Goal: Check status

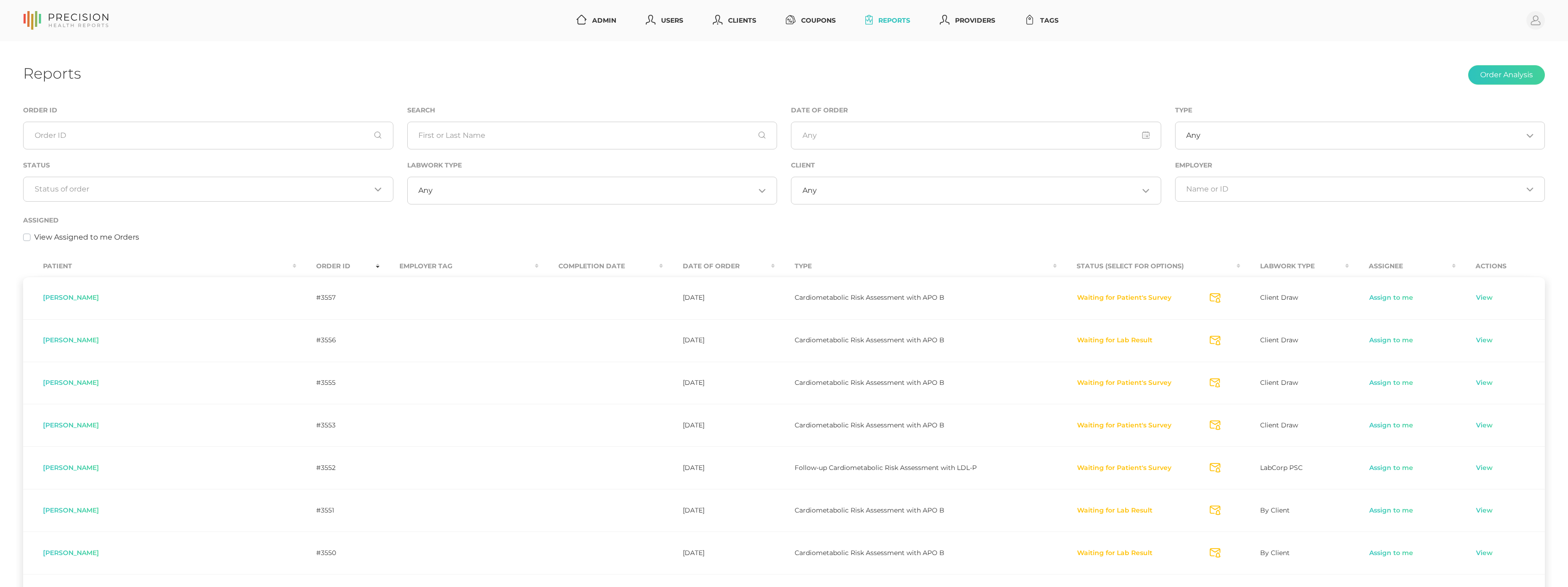
select select "75"
click at [181, 197] on div "Loading..." at bounding box center [208, 190] width 370 height 25
click at [172, 228] on li "Preparing Labwork Order" at bounding box center [208, 232] width 369 height 15
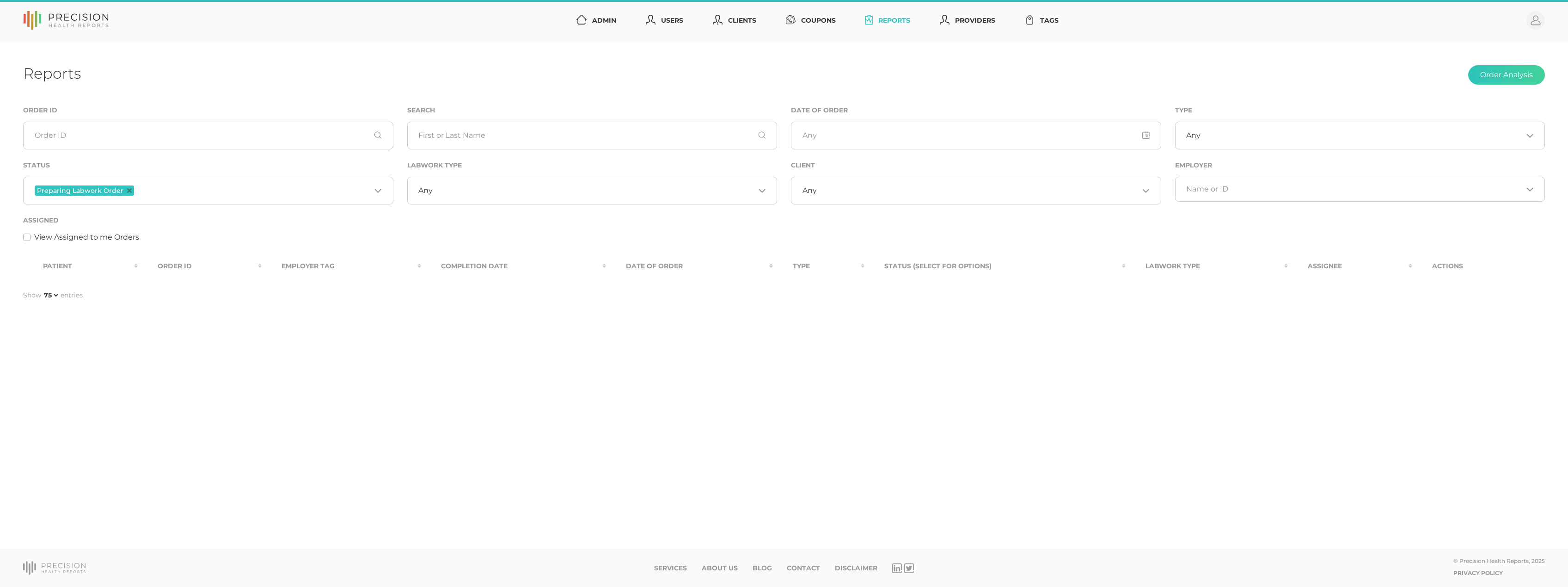
select select "75"
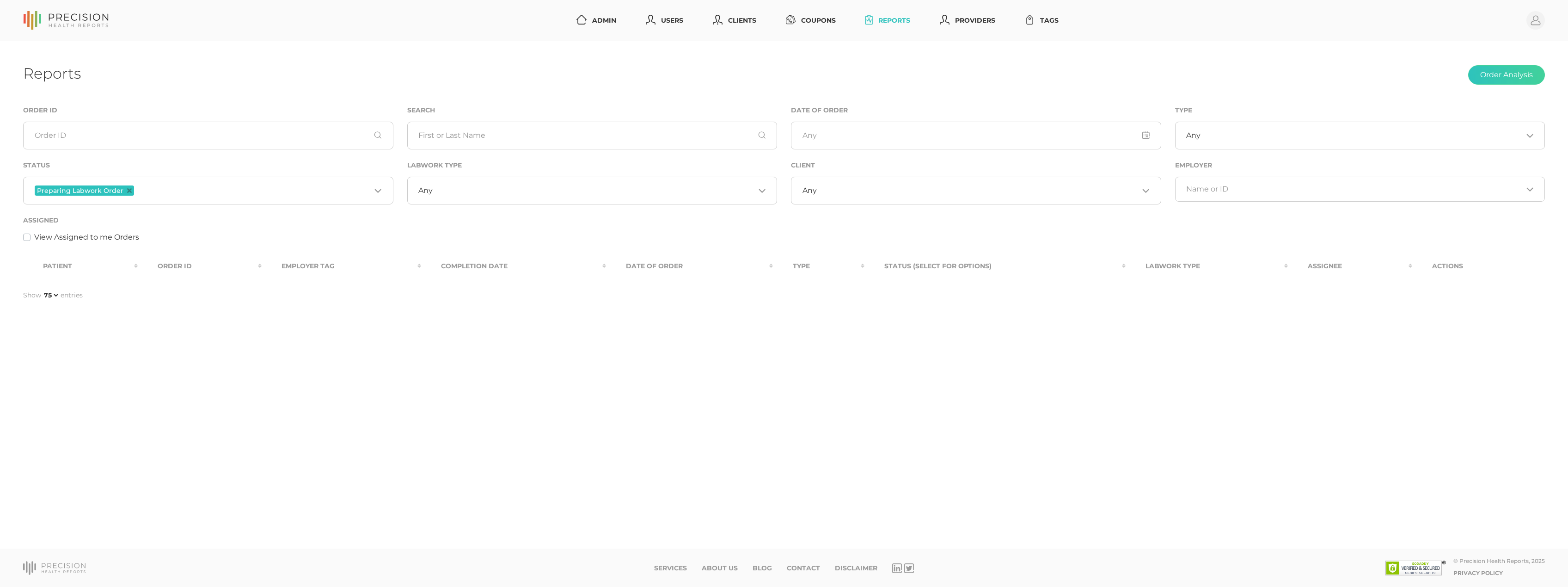
click at [220, 198] on div "Preparing Labwork Order Loading..." at bounding box center [208, 191] width 370 height 28
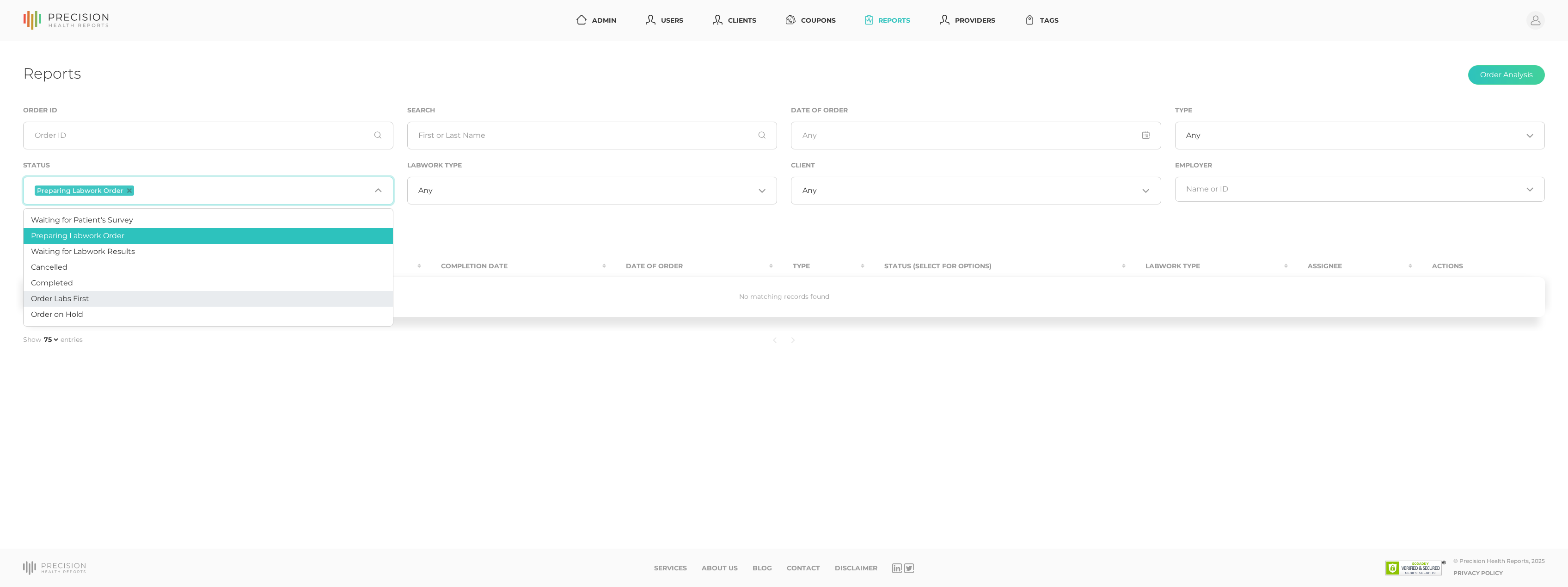
click at [132, 294] on li "Order Labs First" at bounding box center [208, 298] width 369 height 15
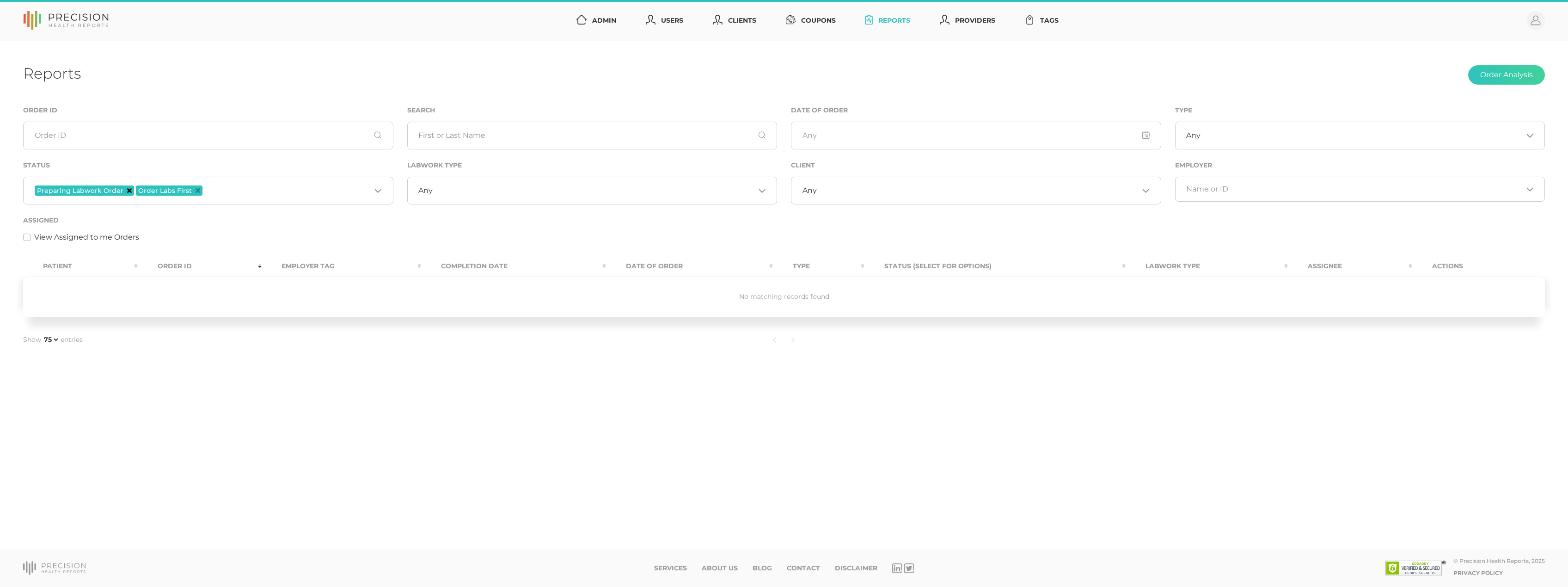
click at [127, 191] on icon "Deselect Preparing Labwork Order" at bounding box center [129, 190] width 5 height 5
click at [97, 191] on icon "Deselect Order Labs First" at bounding box center [96, 190] width 5 height 5
